Goal: Task Accomplishment & Management: Complete application form

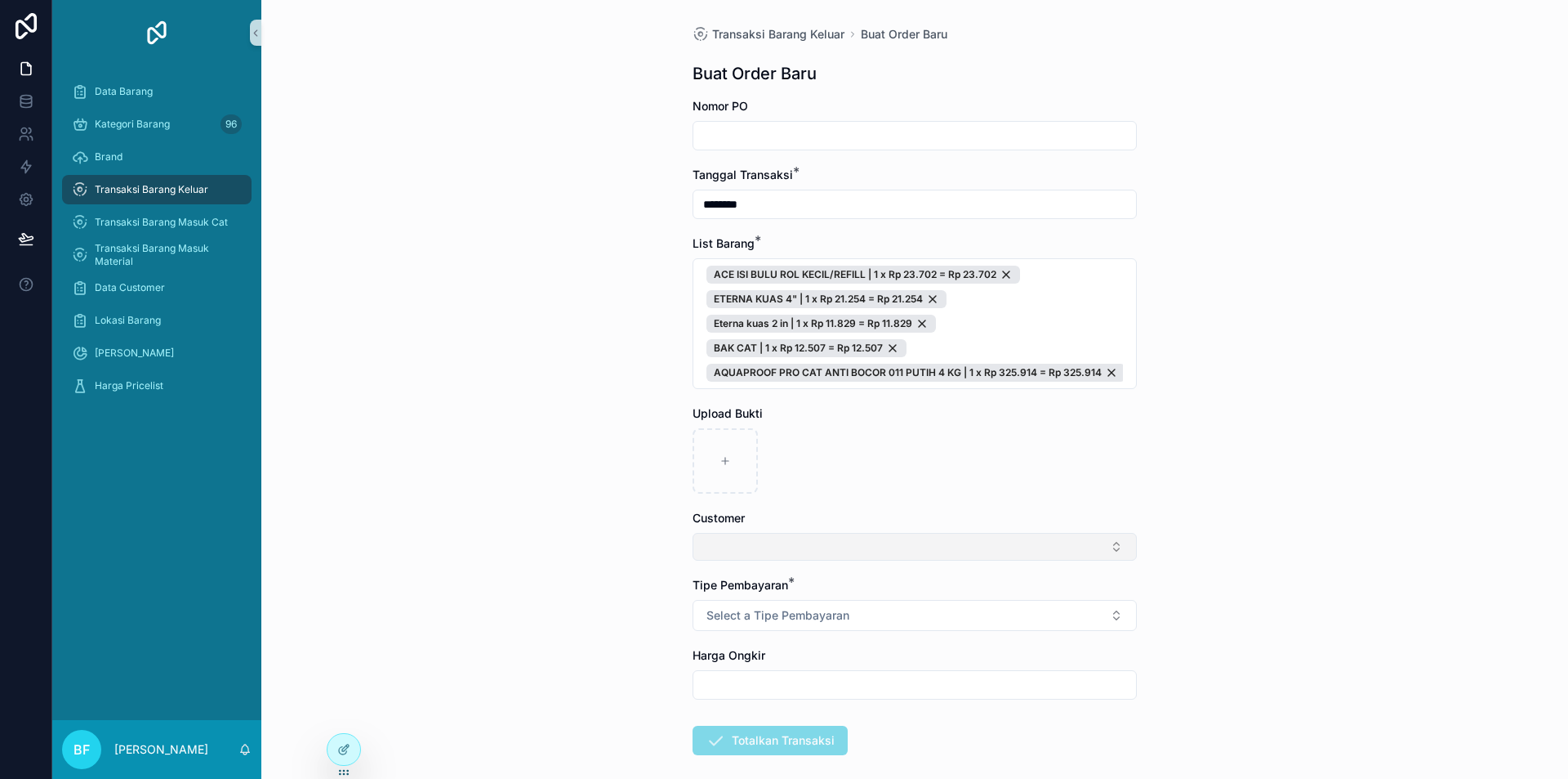
click at [793, 545] on button "Select Button" at bounding box center [915, 547] width 444 height 28
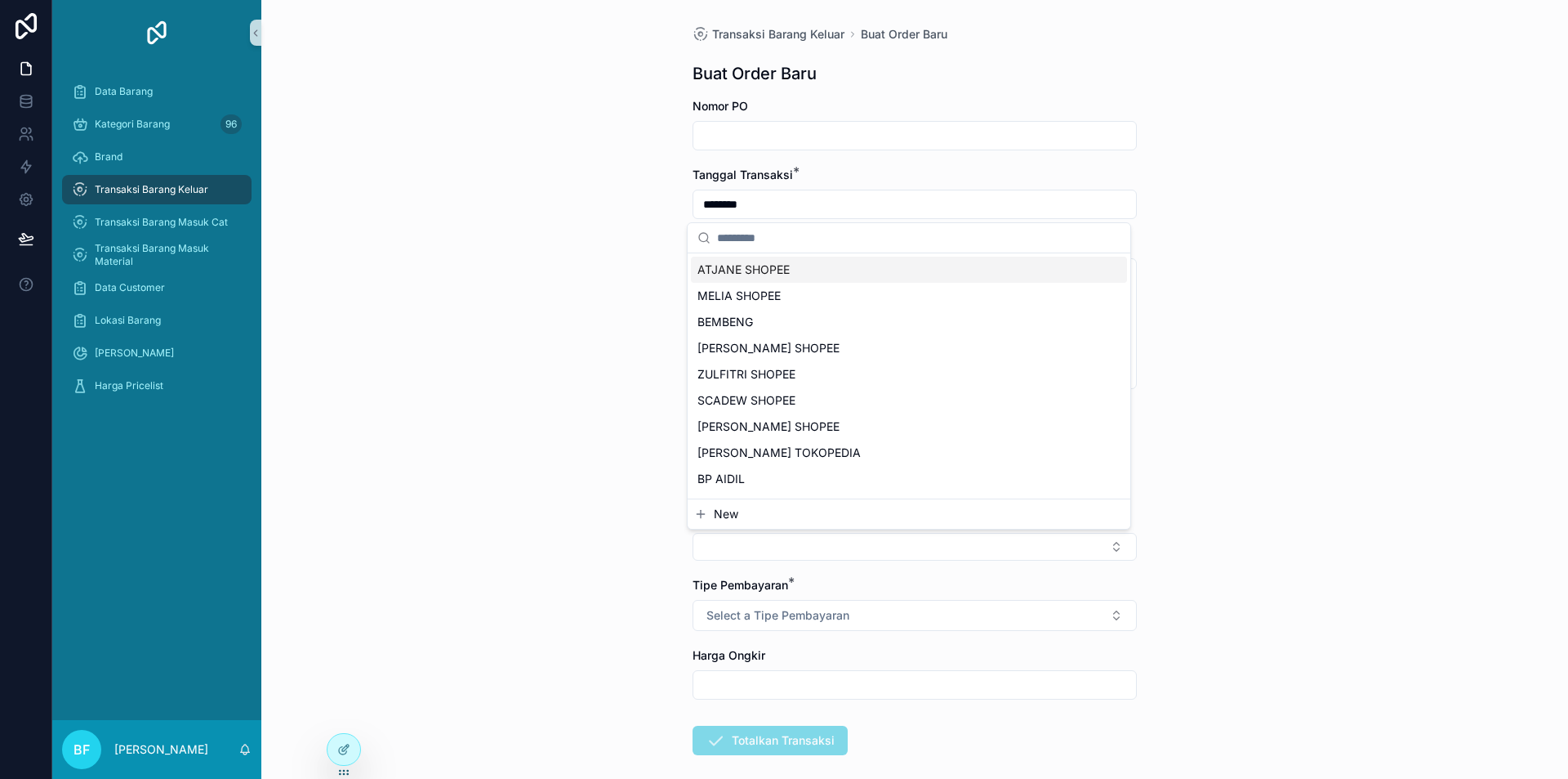
click at [732, 511] on span "New" at bounding box center [726, 514] width 25 height 16
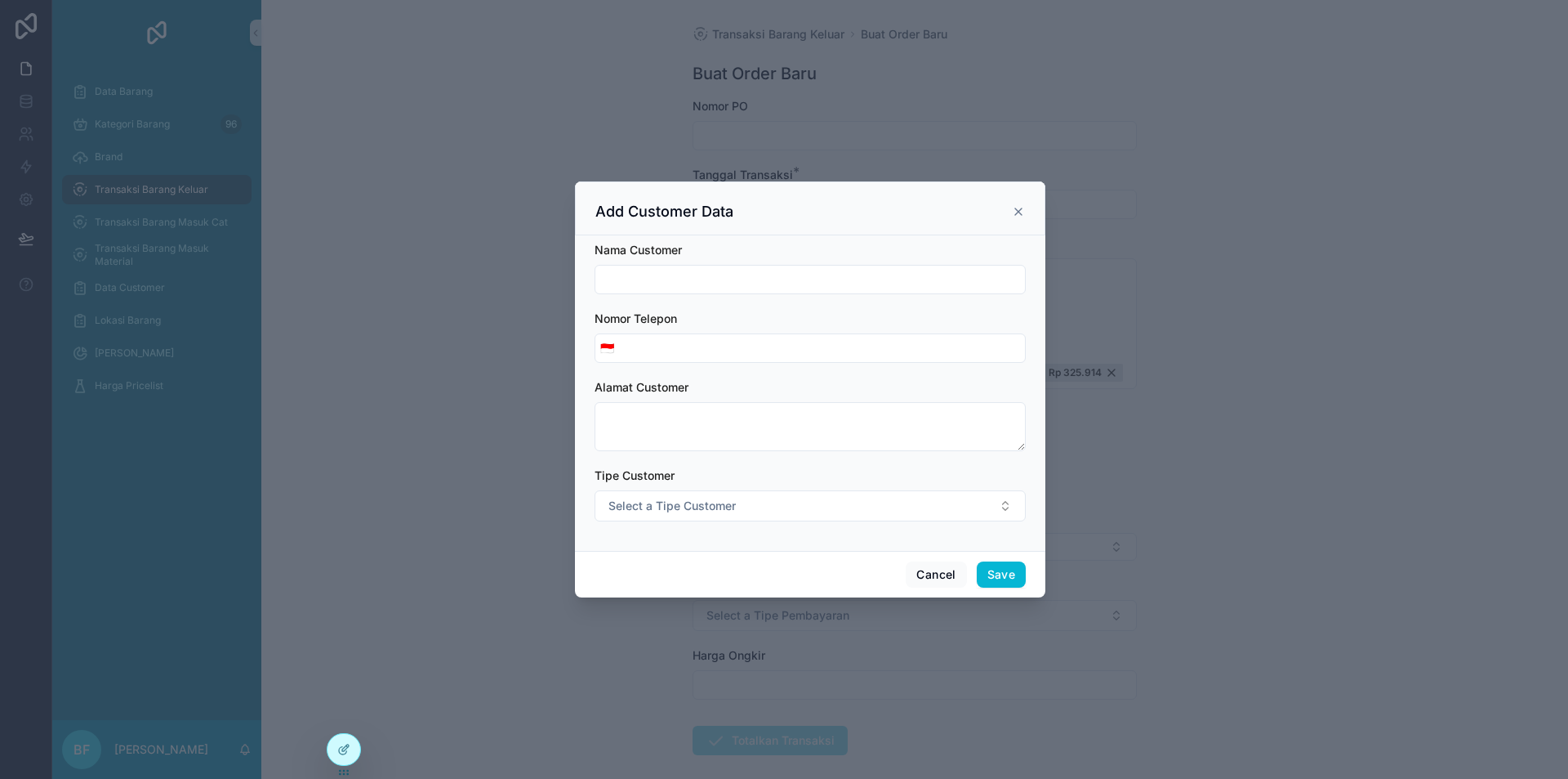
click at [681, 276] on input "scrollable content" at bounding box center [809, 279] width 429 height 23
type input "**********"
drag, startPoint x: 665, startPoint y: 502, endPoint x: 666, endPoint y: 518, distance: 16.0
click at [665, 502] on span "Select a Tipe Customer" at bounding box center [672, 506] width 127 height 16
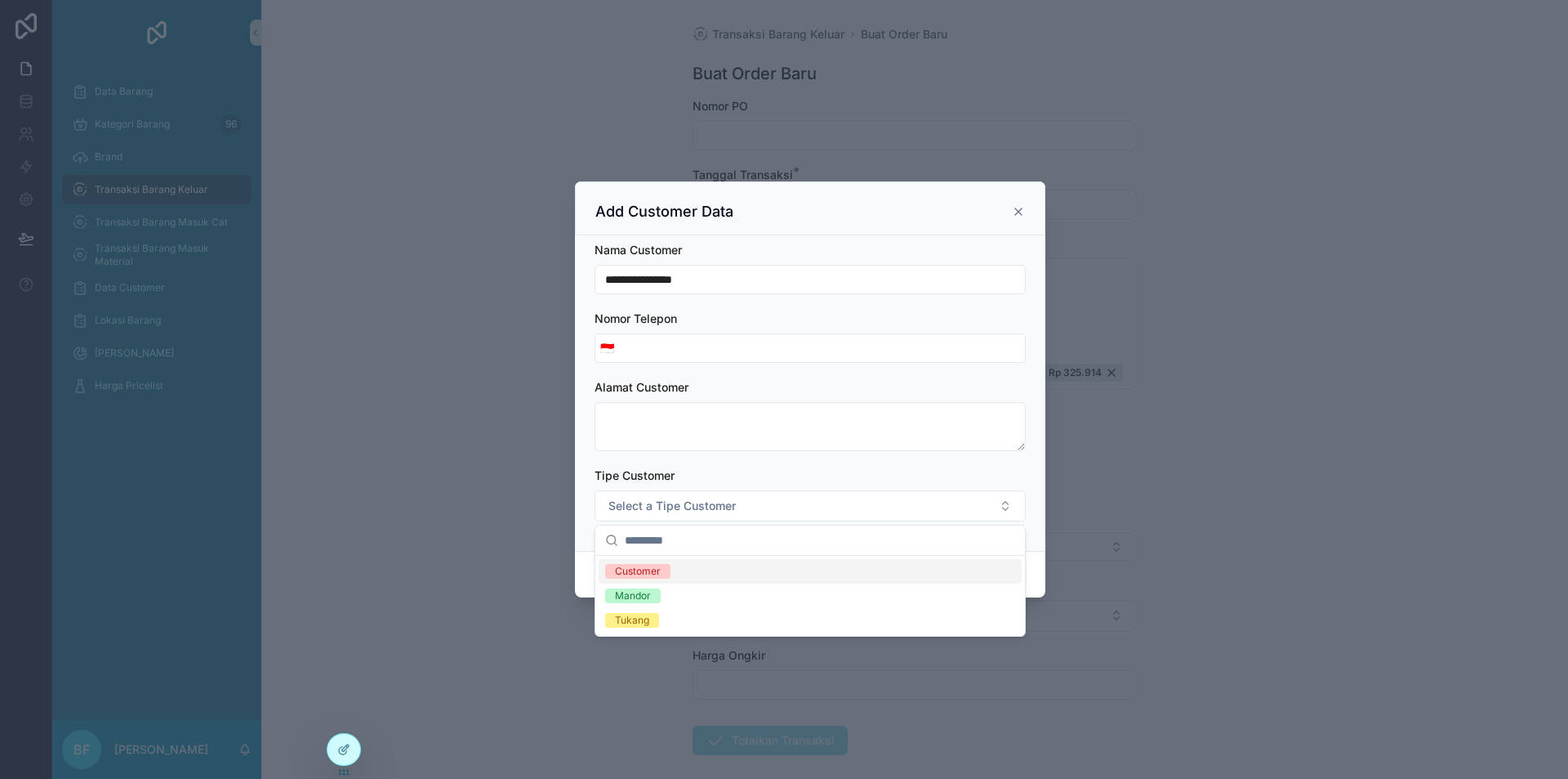
click at [654, 575] on div "Customer" at bounding box center [638, 571] width 46 height 15
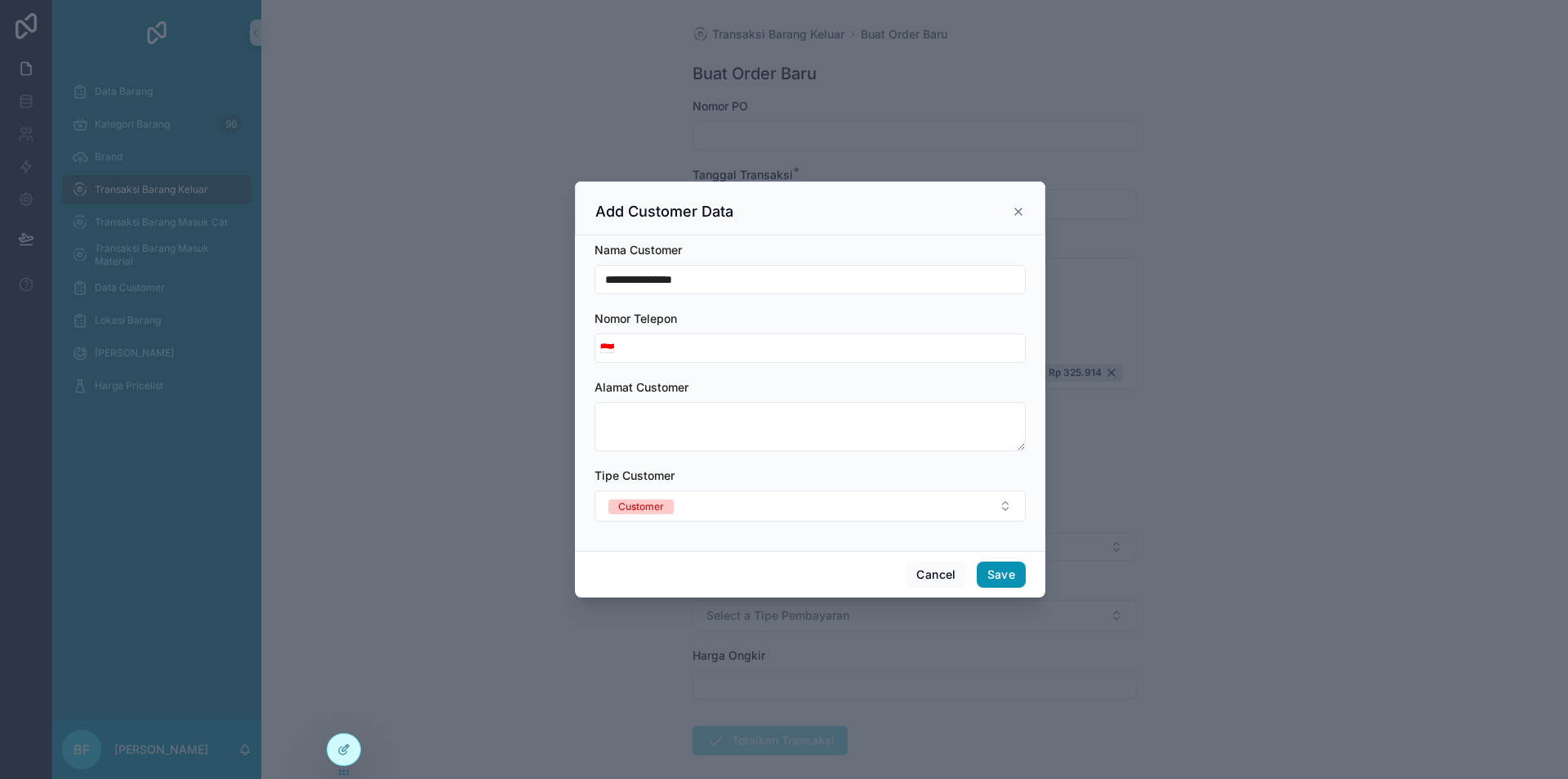
click at [1006, 577] on button "Save" at bounding box center [1001, 574] width 49 height 26
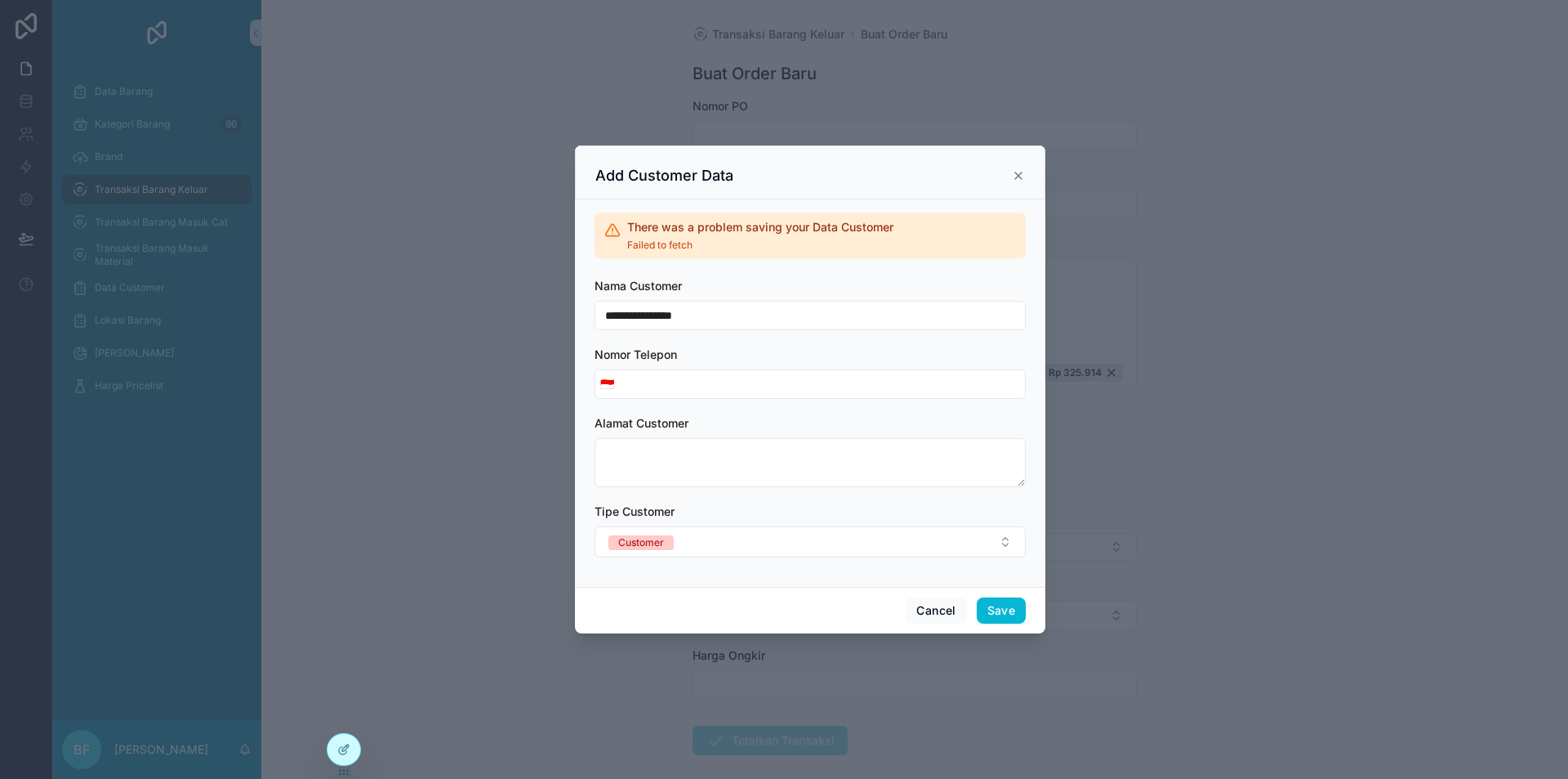
click at [774, 317] on input "**********" at bounding box center [809, 315] width 429 height 23
click at [952, 606] on button "Cancel" at bounding box center [936, 611] width 61 height 26
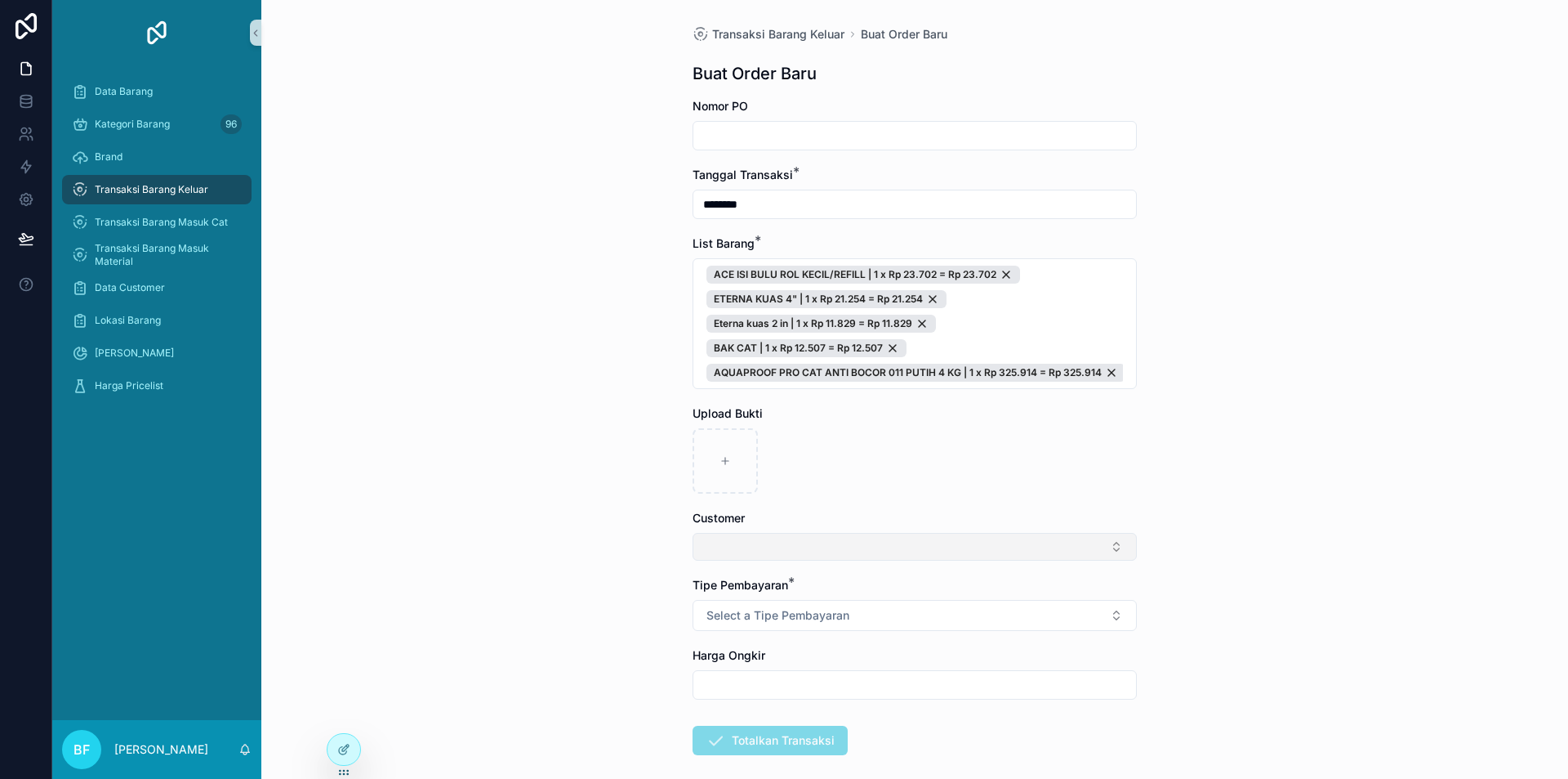
click at [830, 541] on button "Select Button" at bounding box center [915, 547] width 444 height 28
type input "***"
click at [725, 611] on span "New" at bounding box center [726, 610] width 25 height 16
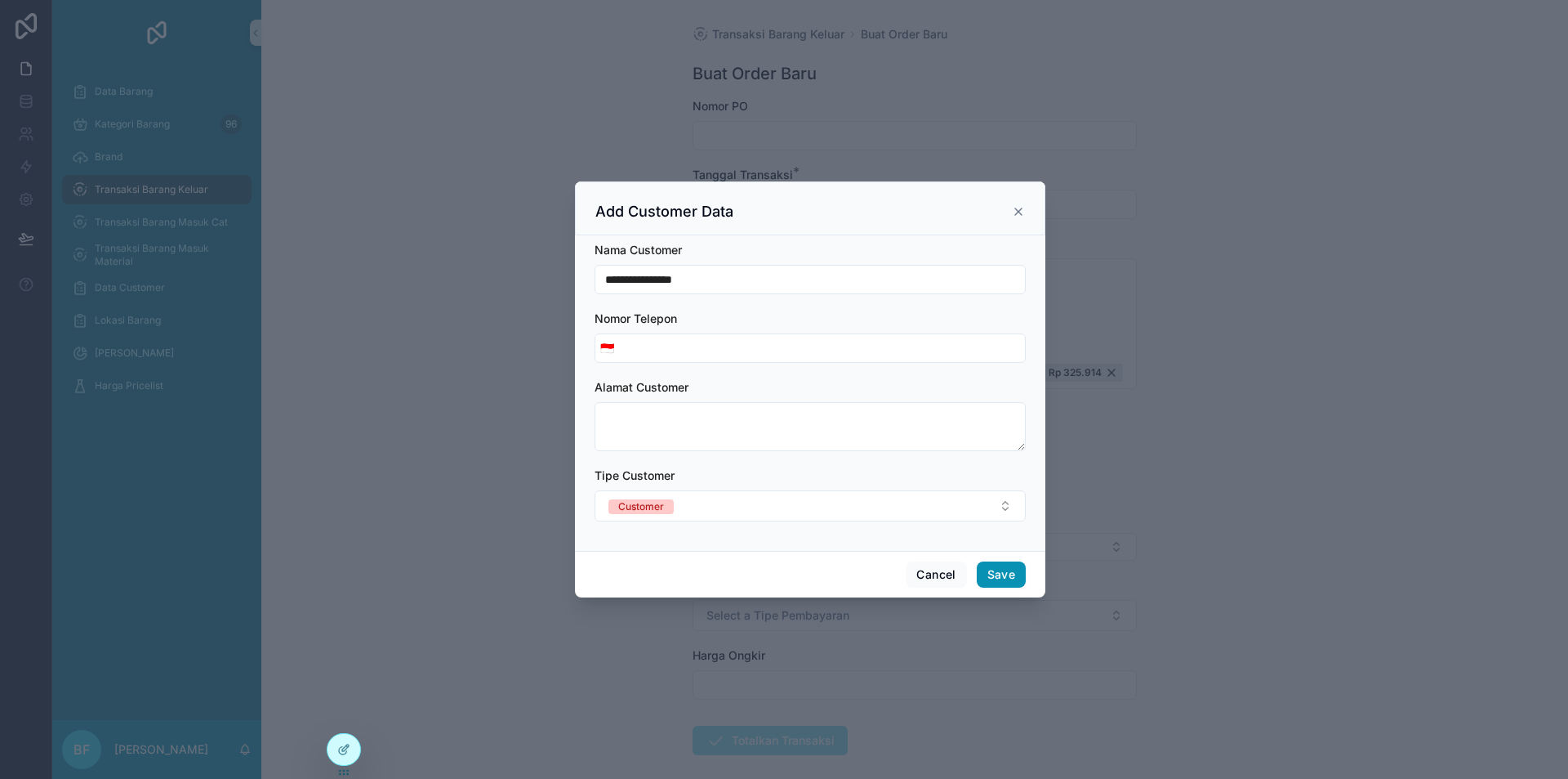
click at [1002, 570] on button "Save" at bounding box center [1001, 574] width 49 height 26
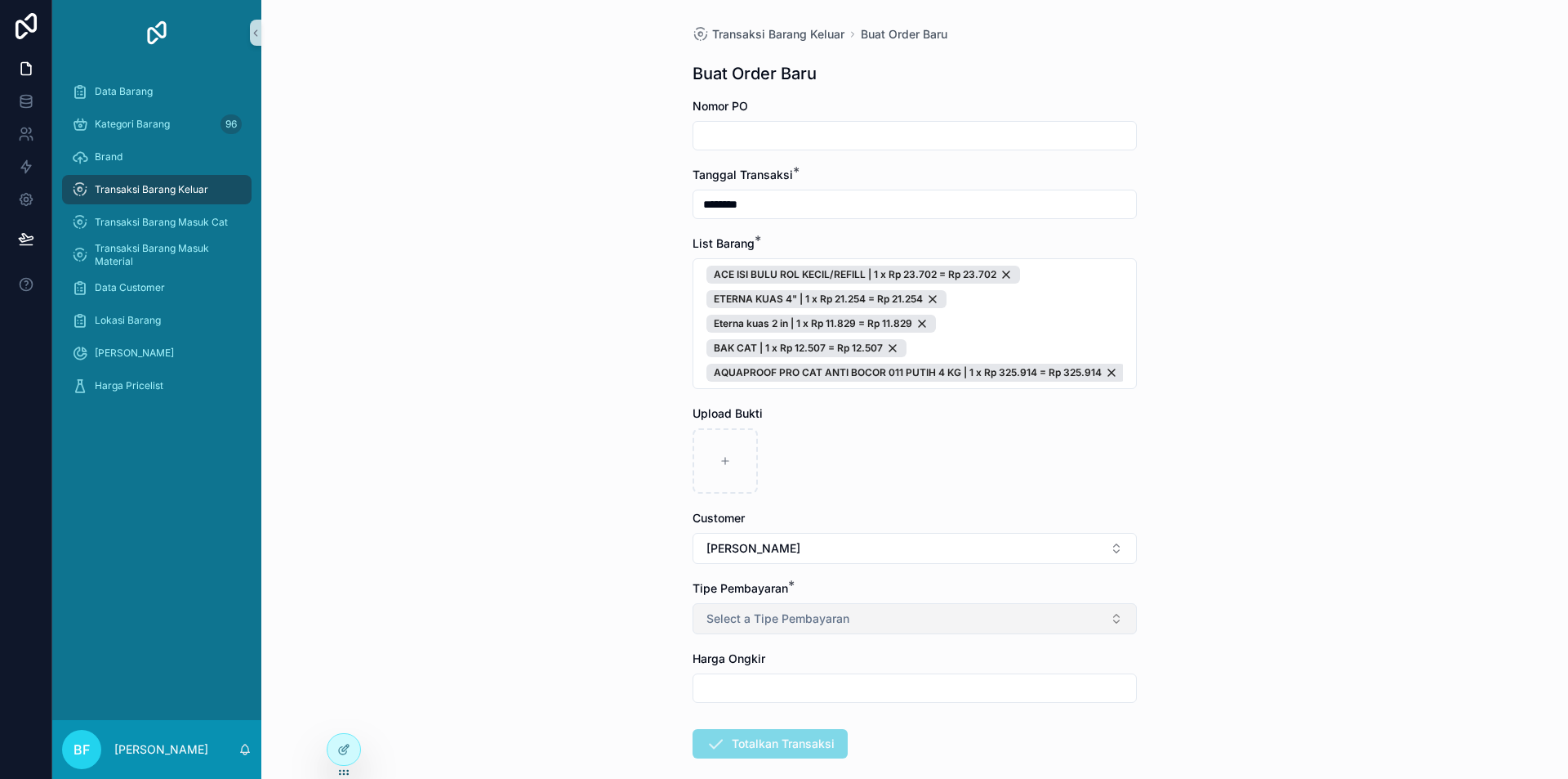
click at [850, 620] on button "Select a Tipe Pembayaran" at bounding box center [915, 618] width 444 height 31
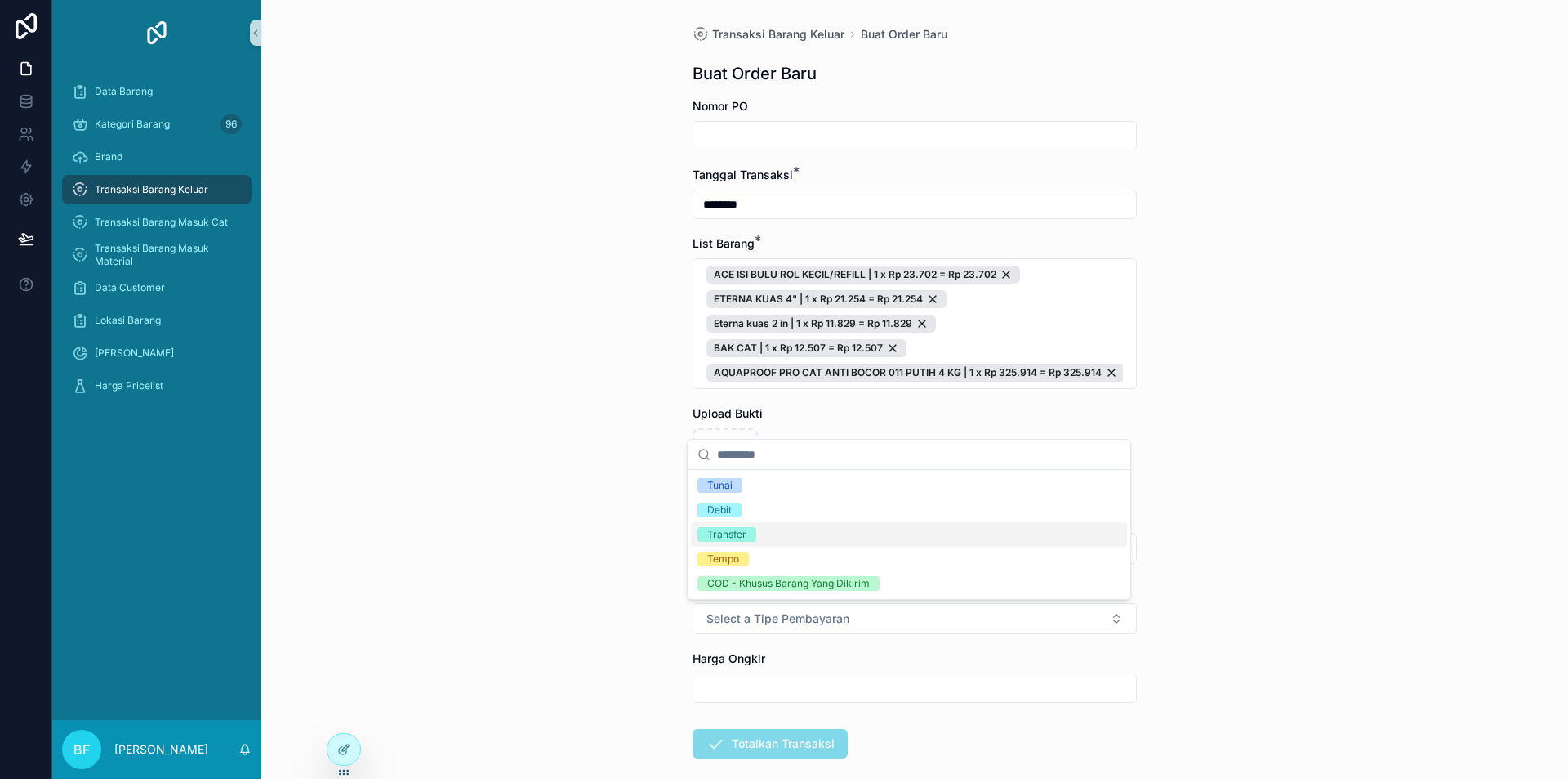
click at [732, 532] on div "Transfer" at bounding box center [726, 534] width 39 height 15
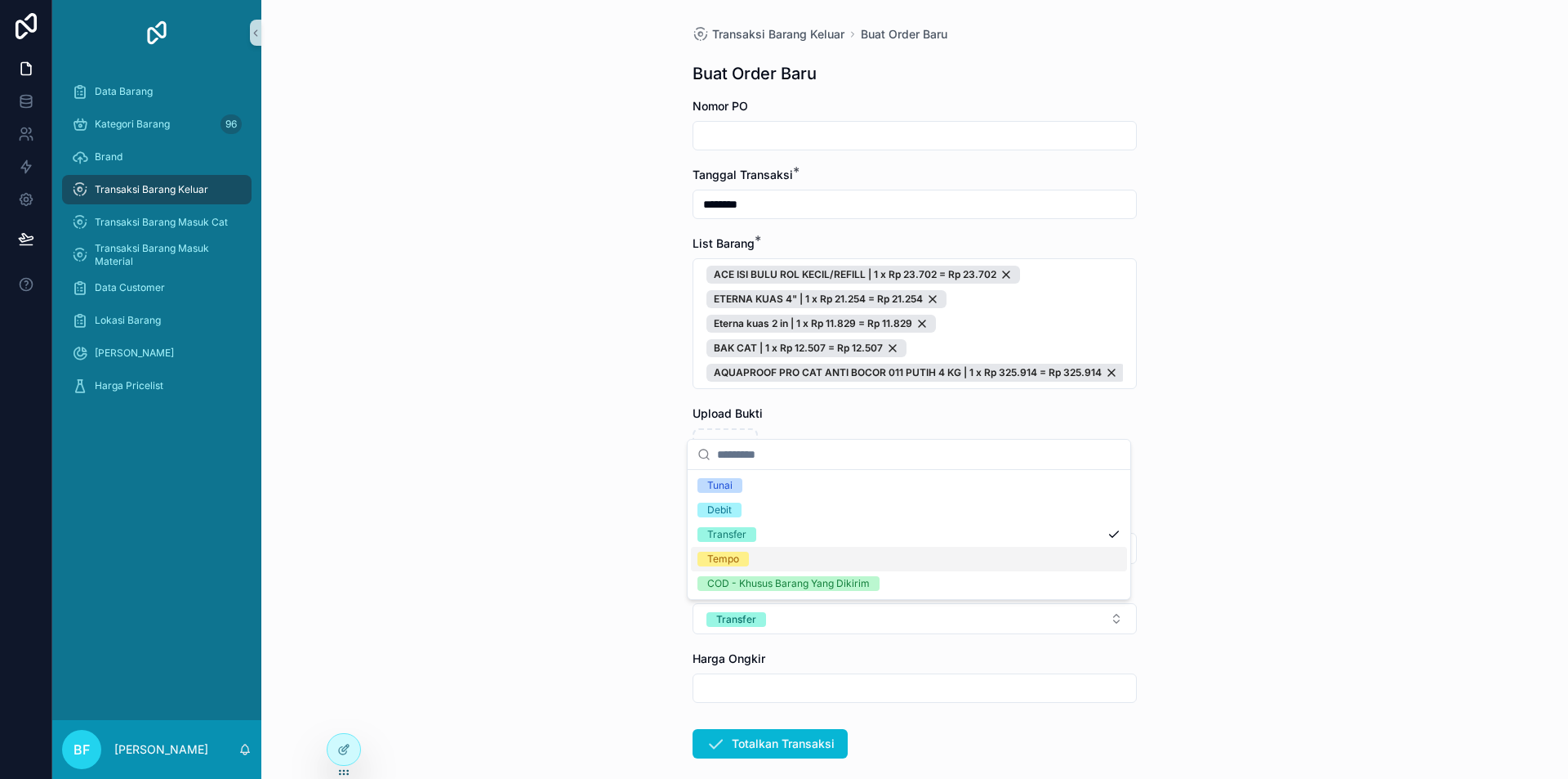
click at [607, 575] on div "Transaksi Barang Keluar Buat Order Baru Buat Order Baru Nomor PO Tanggal Transa…" at bounding box center [914, 390] width 1306 height 779
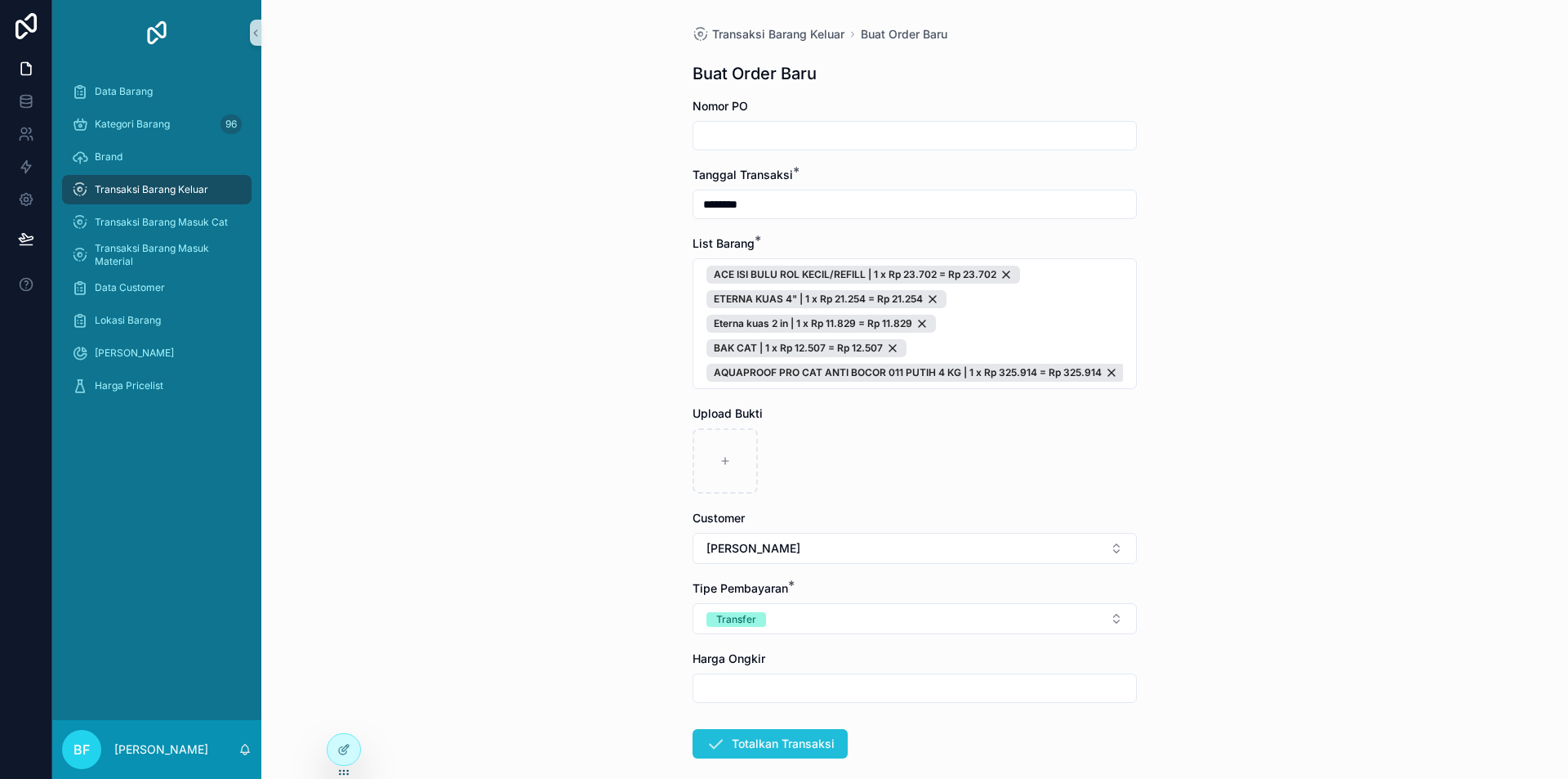
click at [792, 746] on button "Totalkan Transaksi" at bounding box center [771, 744] width 155 height 30
